Goal: Information Seeking & Learning: Learn about a topic

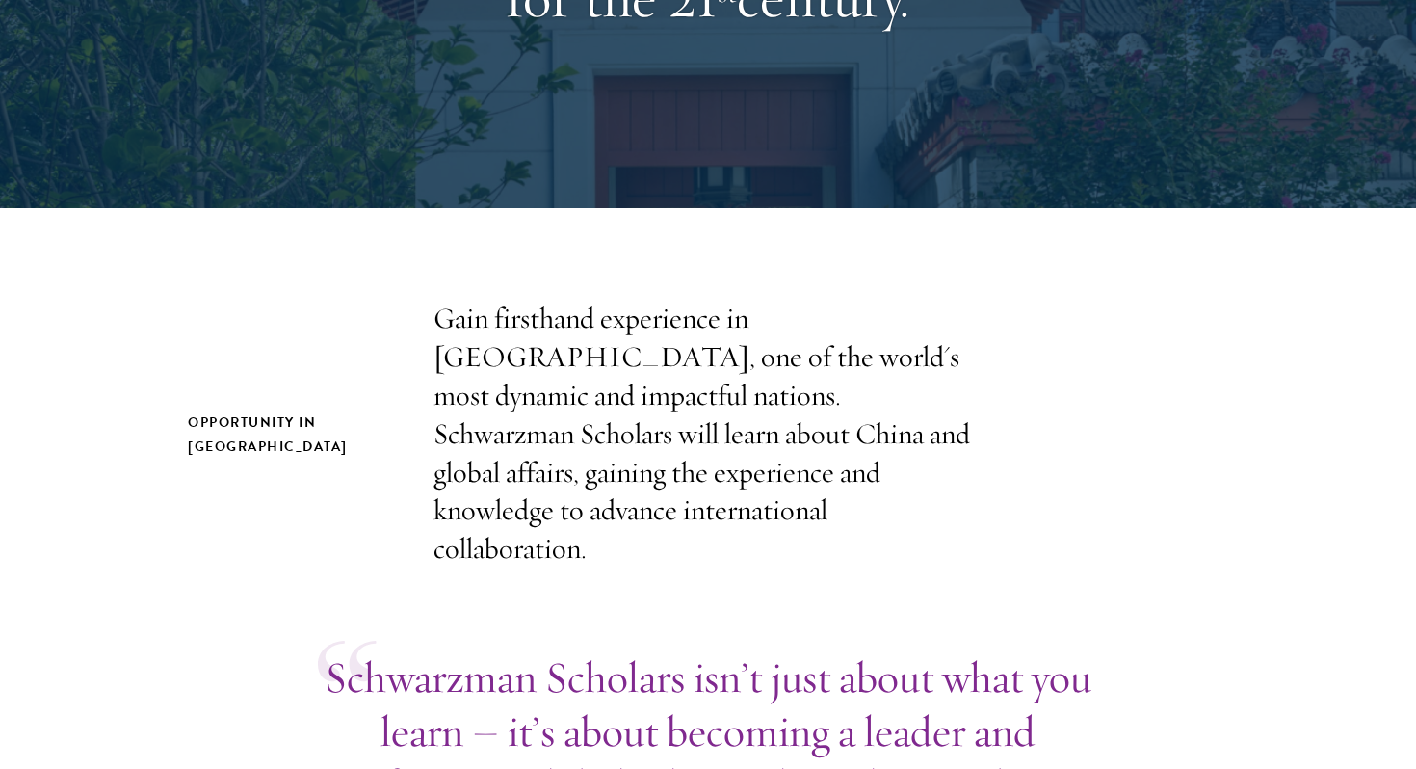
click at [1186, 396] on div "Opportunity in China Gain firsthand experience in China, one of the world's mos…" at bounding box center [708, 434] width 1041 height 269
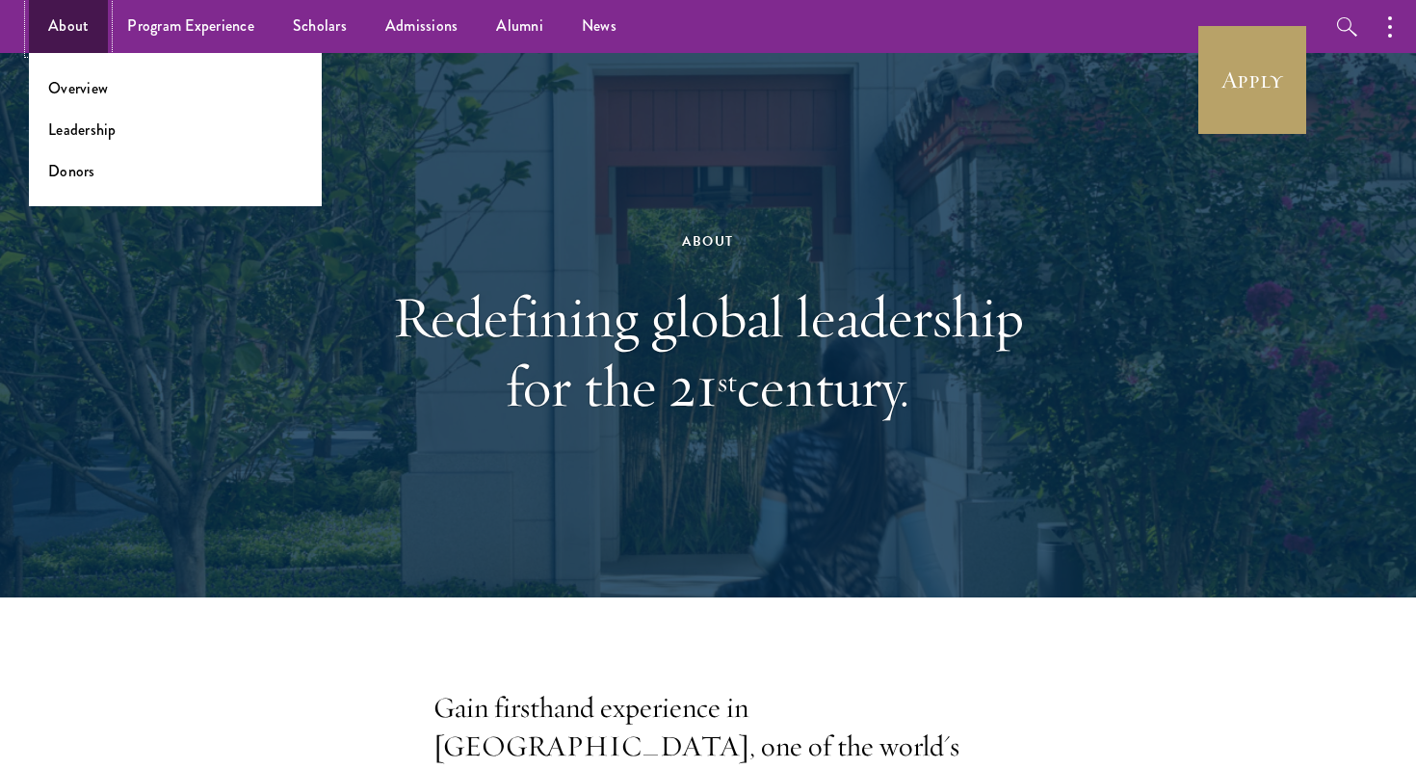
click at [72, 29] on link "About" at bounding box center [68, 26] width 79 height 53
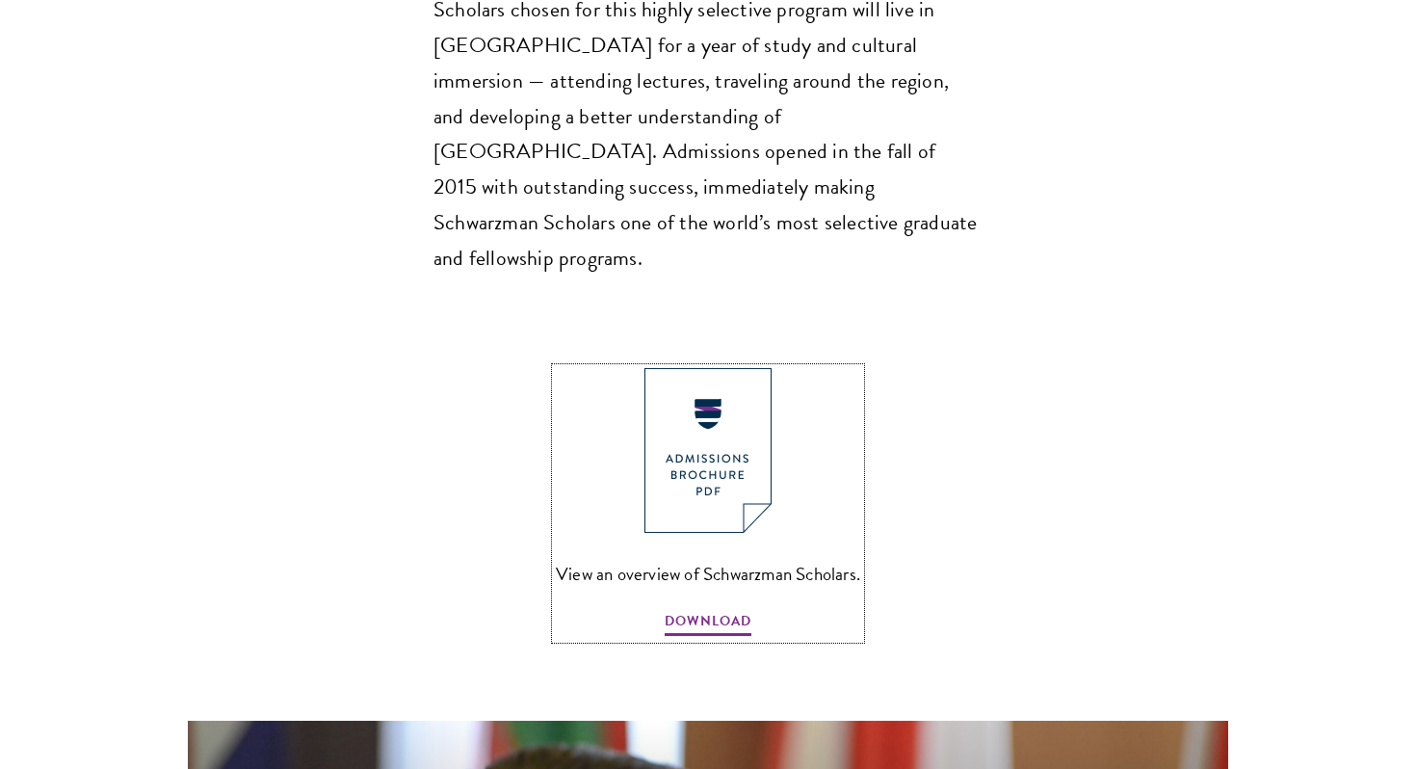
scroll to position [1885, 0]
click at [761, 557] on span "View an overview of Schwarzman Scholars." at bounding box center [708, 573] width 304 height 32
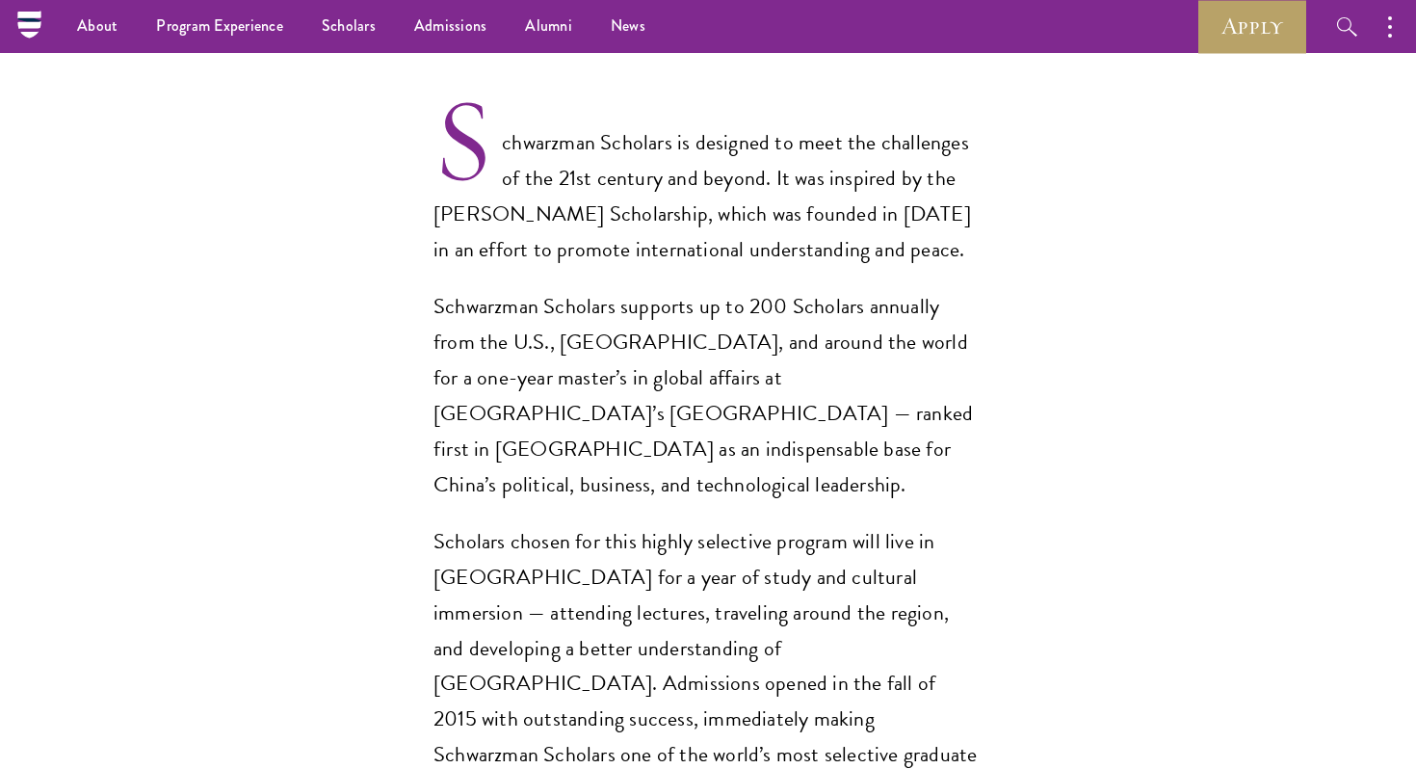
scroll to position [1175, 0]
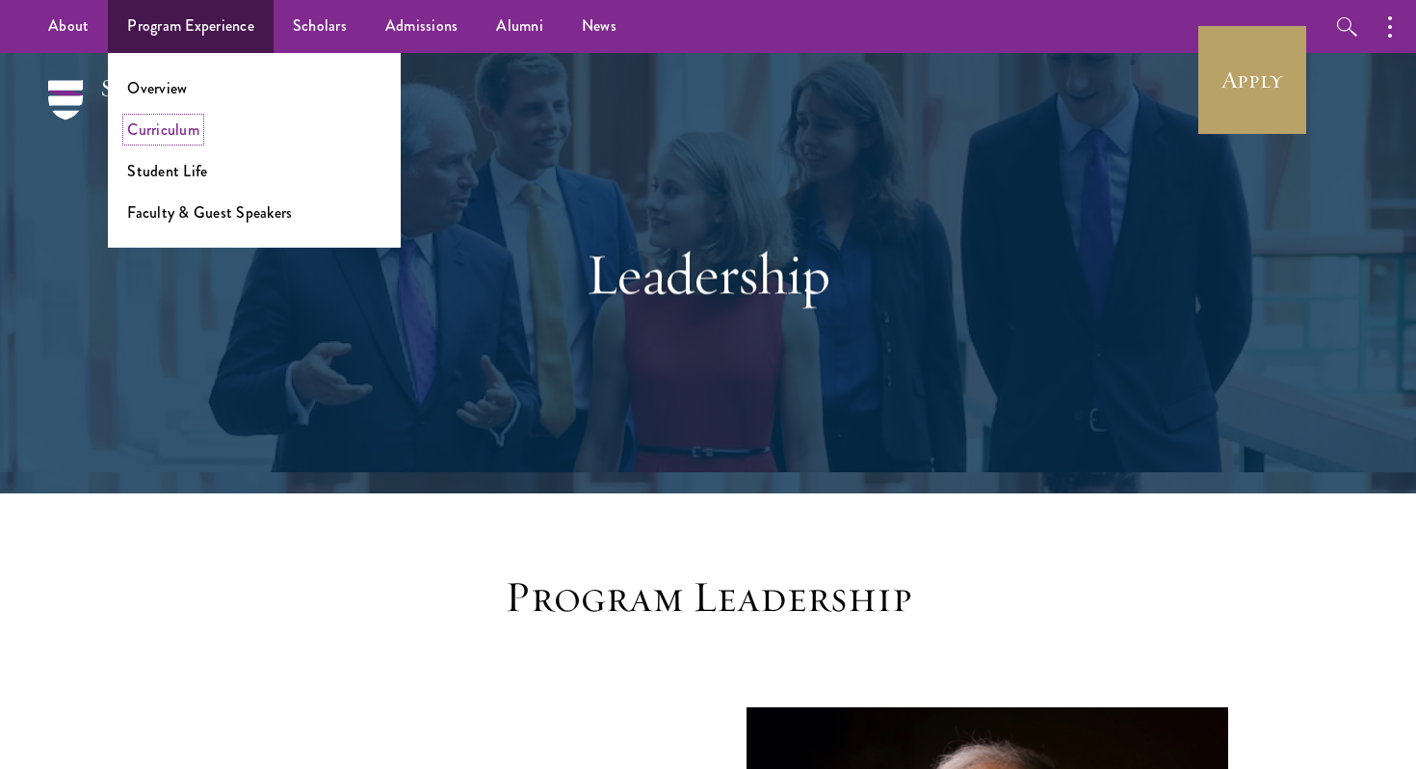
click at [183, 127] on link "Curriculum" at bounding box center [163, 130] width 72 height 22
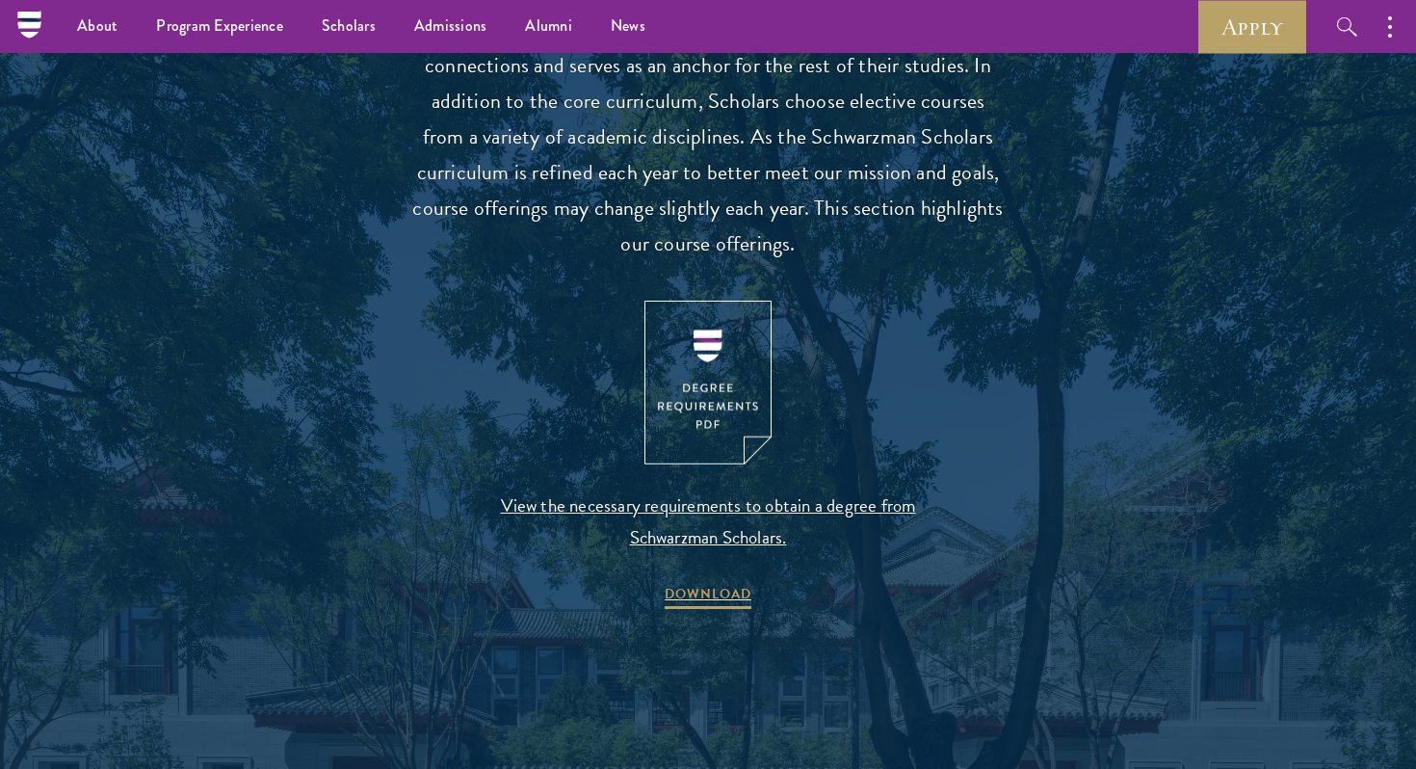
scroll to position [1850, 0]
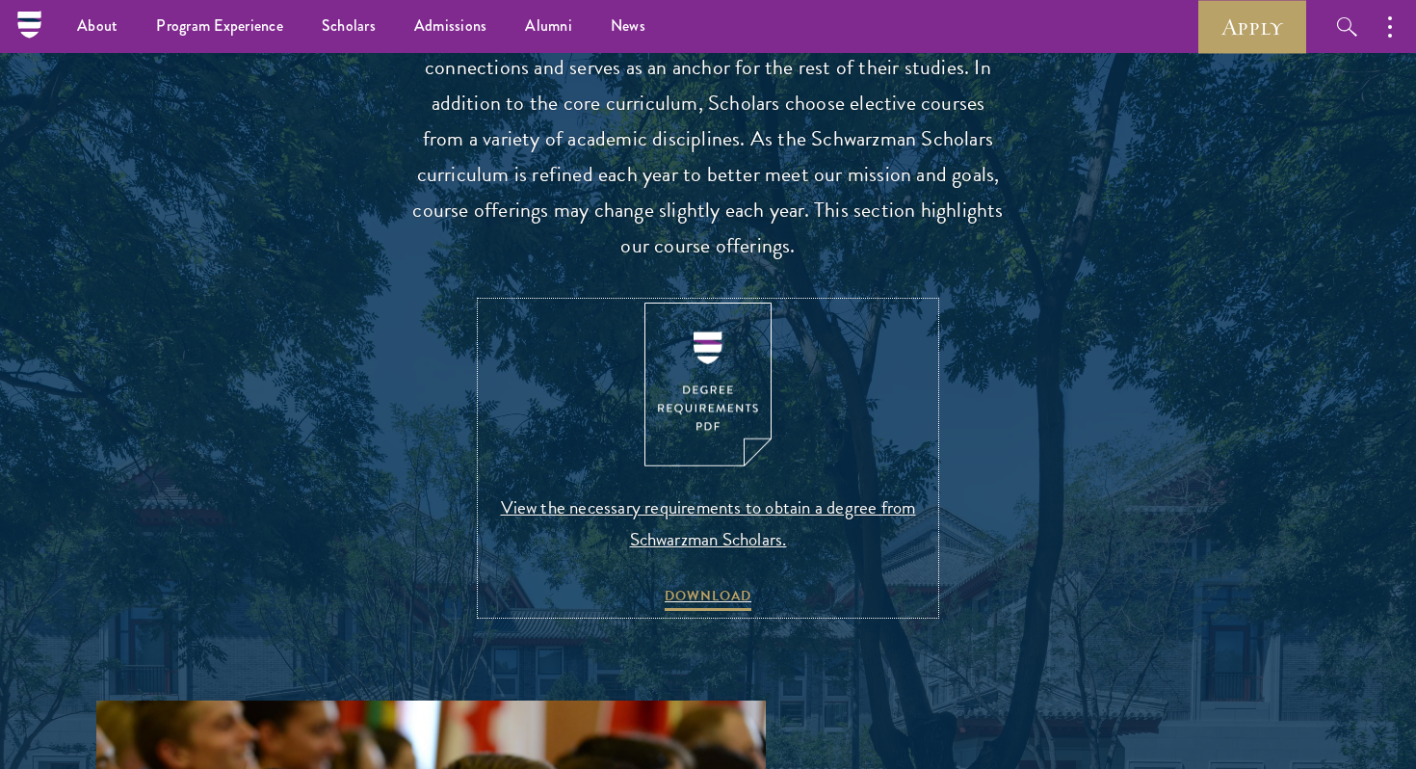
click at [724, 386] on img at bounding box center [708, 385] width 127 height 165
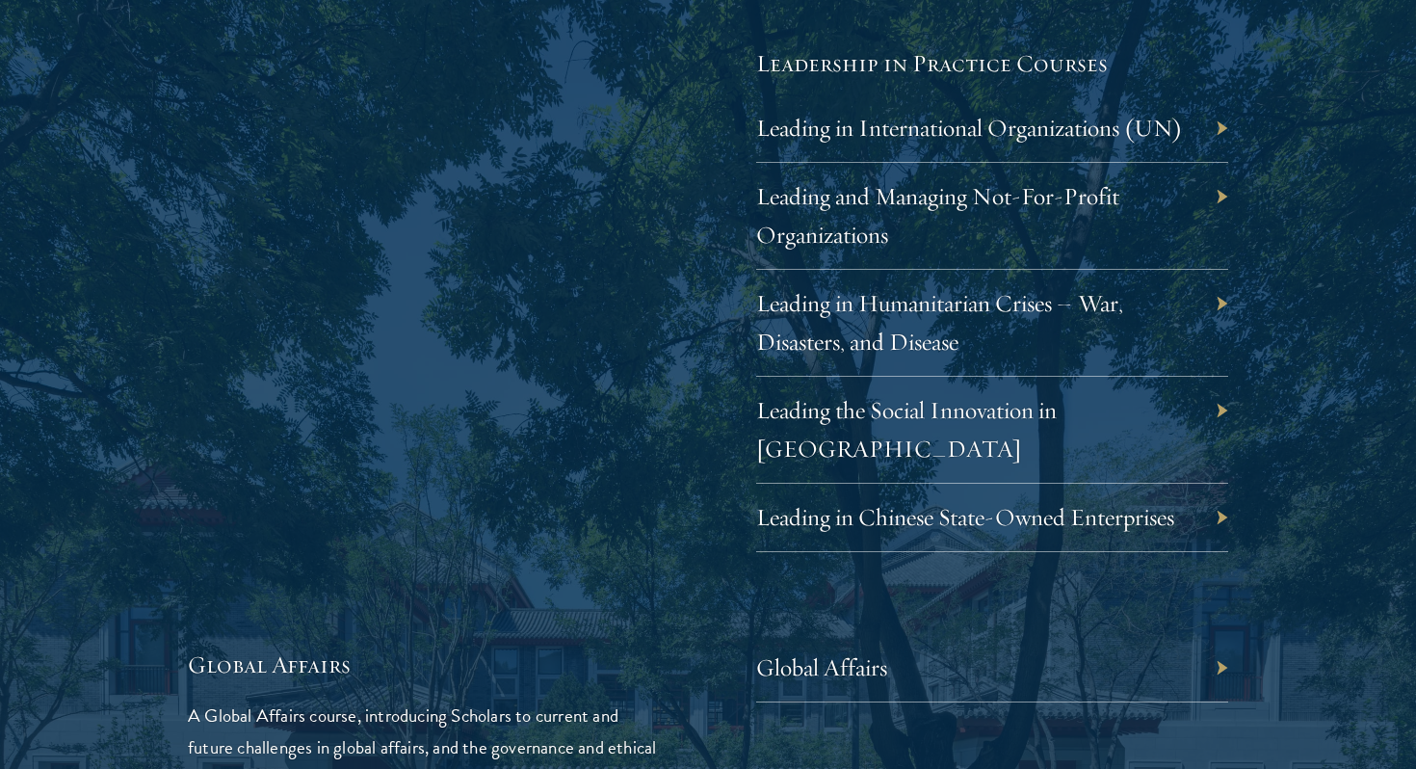
scroll to position [4173, 0]
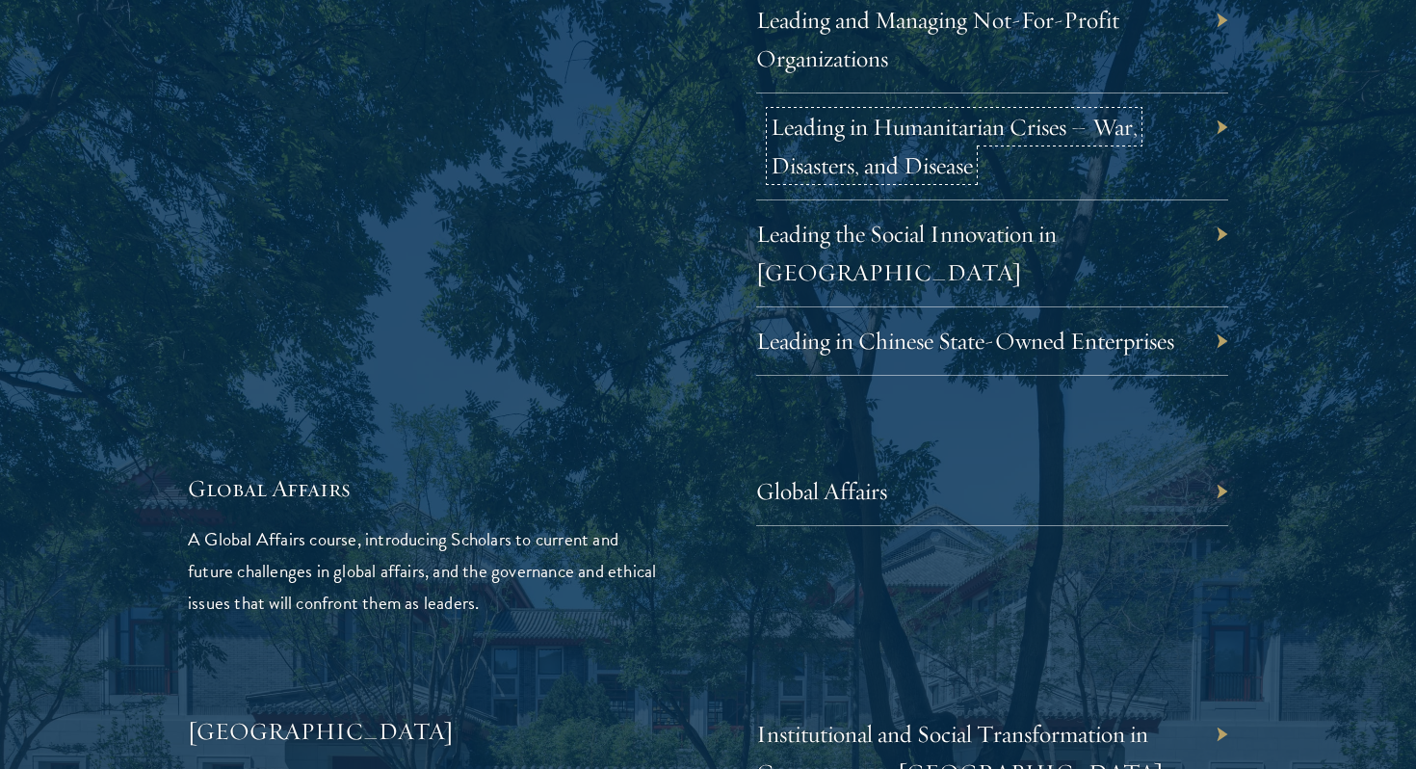
click at [879, 163] on link "Leading in Humanitarian Crises – War, Disasters, and Disease" at bounding box center [954, 146] width 367 height 68
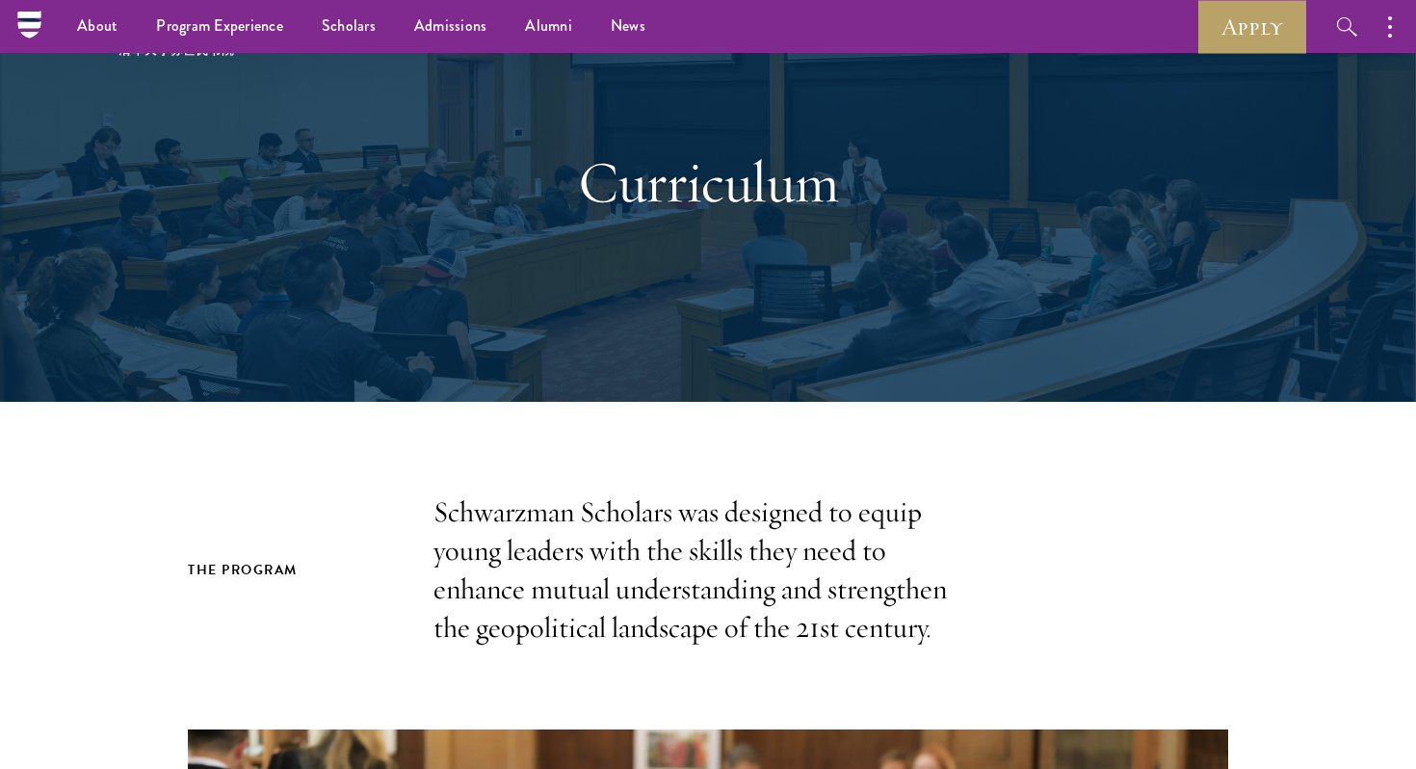
scroll to position [0, 0]
